Goal: Check status: Check status

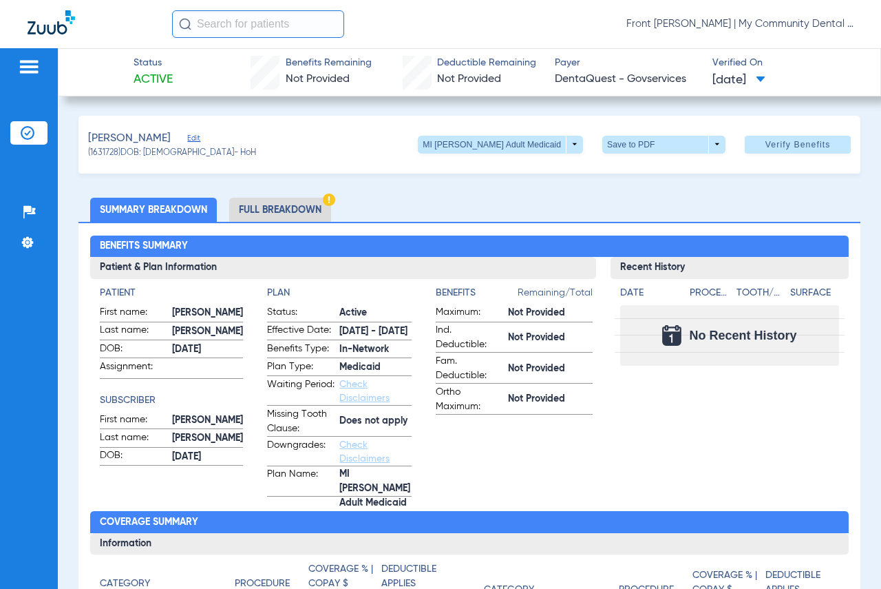
click at [532, 483] on app-benefits-information "Benefits Remaining/Total Maximum: Not Provided Ind. Deductible: Not Provided Fa…" at bounding box center [514, 391] width 157 height 211
click at [527, 476] on app-benefits-information "Benefits Remaining/Total Maximum: Not Provided Ind. Deductible: Not Provided Fa…" at bounding box center [514, 391] width 157 height 211
click at [770, 159] on span at bounding box center [798, 144] width 106 height 33
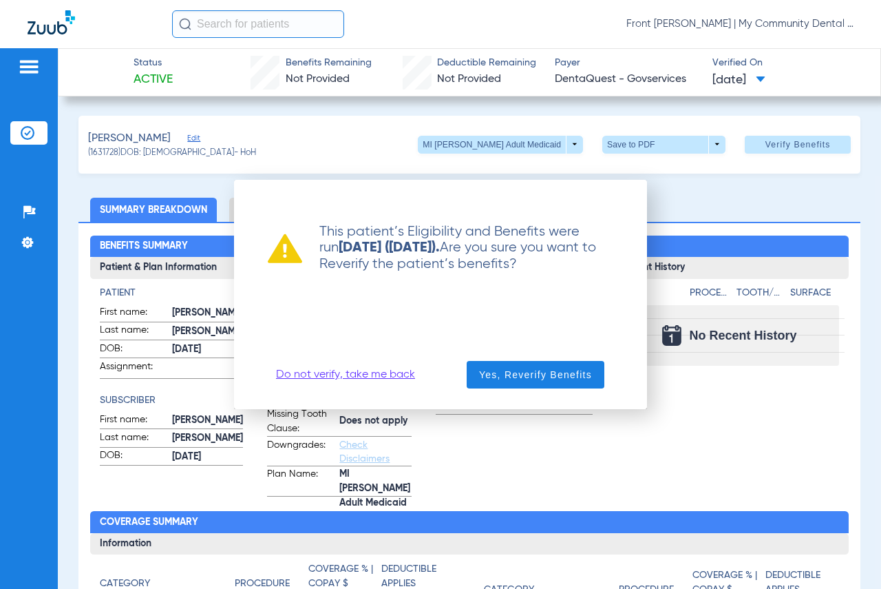
click at [399, 375] on link "Do not verify, take me back" at bounding box center [345, 375] width 139 height 14
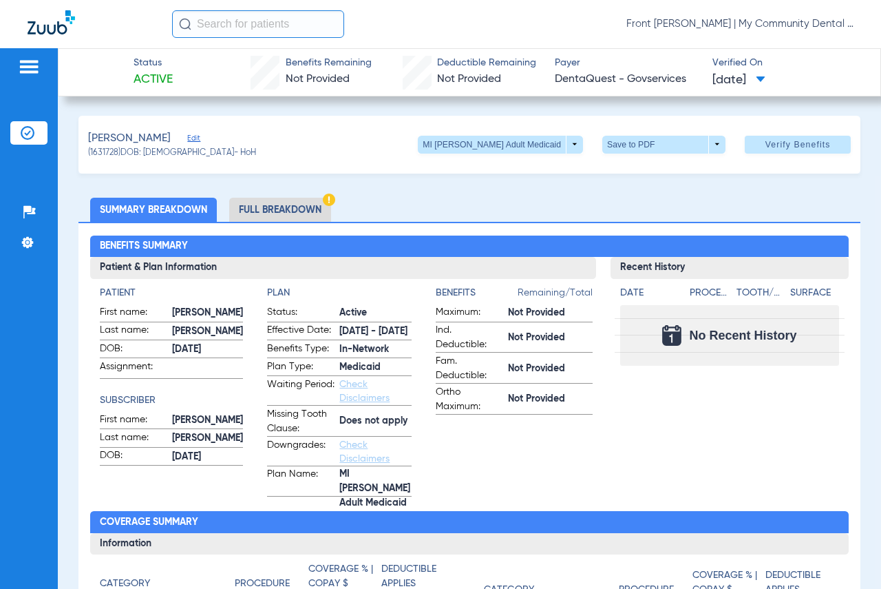
click at [534, 451] on app-benefits-information "Benefits Remaining/Total Maximum: Not Provided Ind. Deductible: Not Provided Fa…" at bounding box center [514, 391] width 157 height 211
click at [538, 467] on app-benefits-information "Benefits Remaining/Total Maximum: Not Provided Ind. Deductible: Not Provided Fa…" at bounding box center [514, 391] width 157 height 211
click at [221, 19] on input "text" at bounding box center [258, 24] width 172 height 28
click at [221, 32] on input "text" at bounding box center [258, 24] width 172 height 28
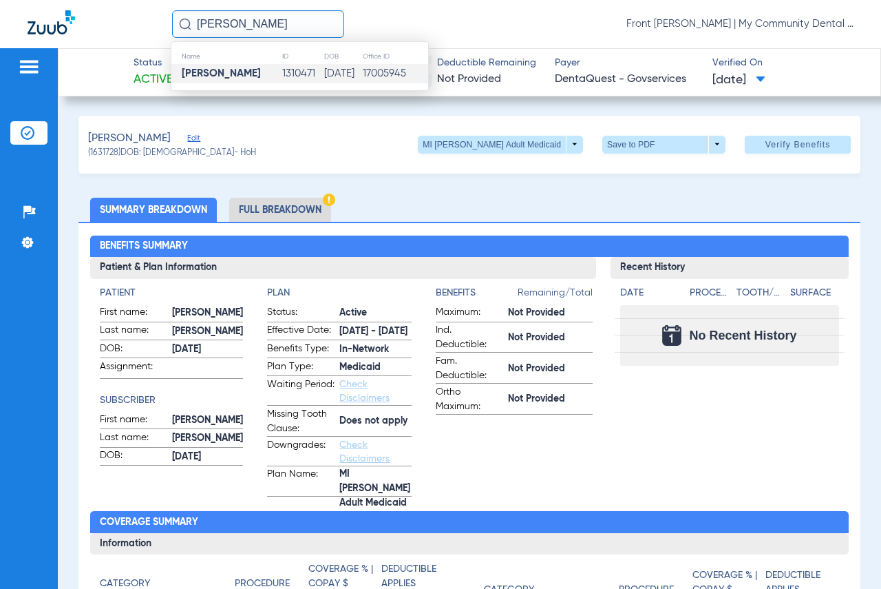
type input "[PERSON_NAME]"
click at [224, 65] on td "[PERSON_NAME]" at bounding box center [226, 73] width 110 height 19
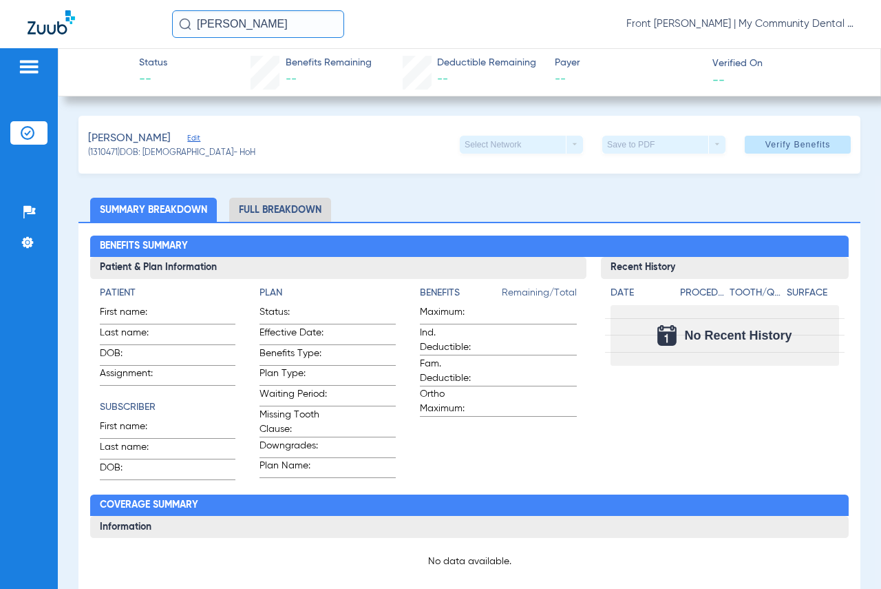
click at [410, 207] on ul "Summary Breakdown Full Breakdown" at bounding box center [469, 210] width 782 height 24
click at [755, 150] on span at bounding box center [798, 144] width 106 height 33
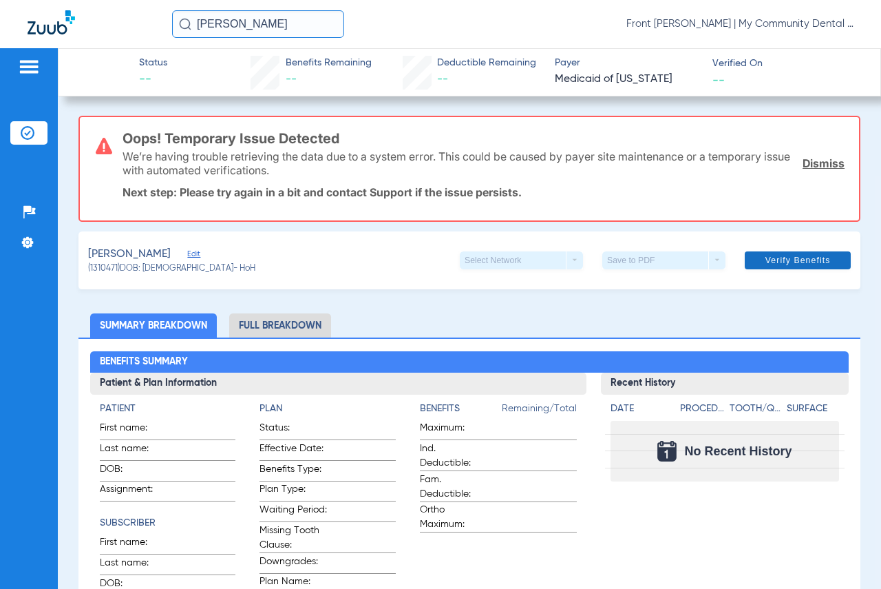
click at [770, 266] on span "Verify Benefits" at bounding box center [798, 260] width 65 height 11
